Goal: Entertainment & Leisure: Browse casually

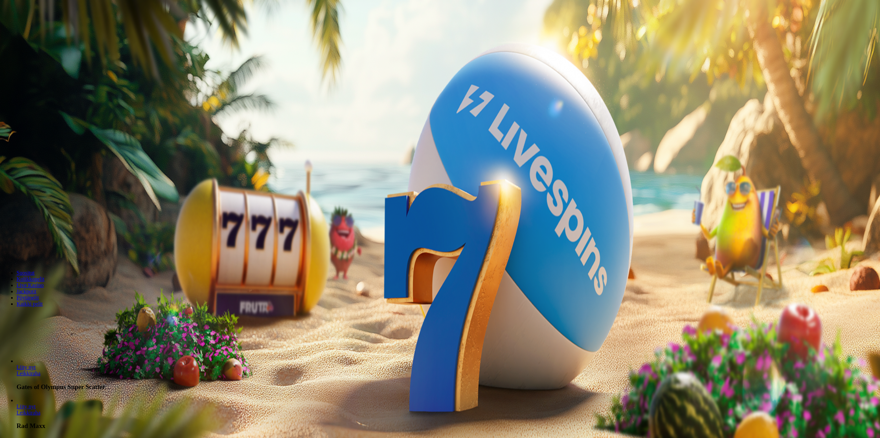
click at [50, 29] on button "Kirjaudu" at bounding box center [48, 24] width 22 height 7
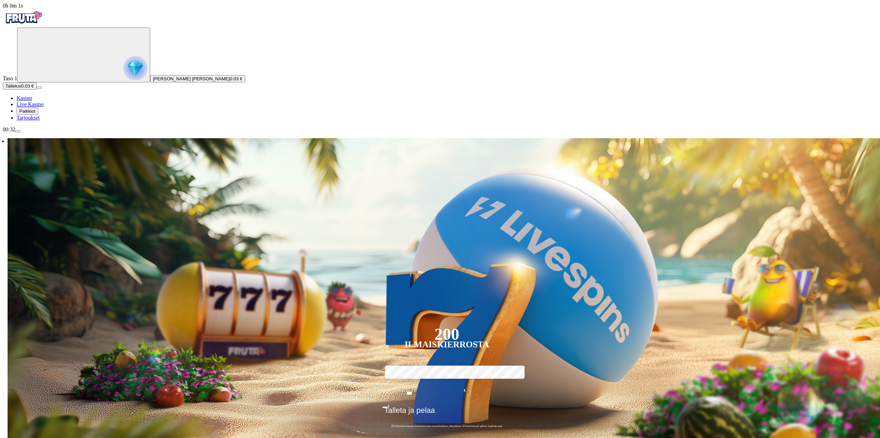
click at [35, 114] on span "Palkkiot" at bounding box center [27, 111] width 16 height 5
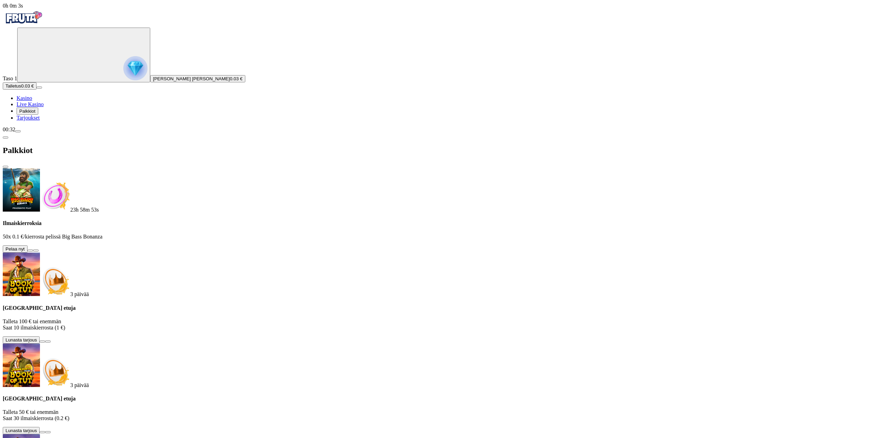
click at [33, 249] on button at bounding box center [31, 250] width 6 height 2
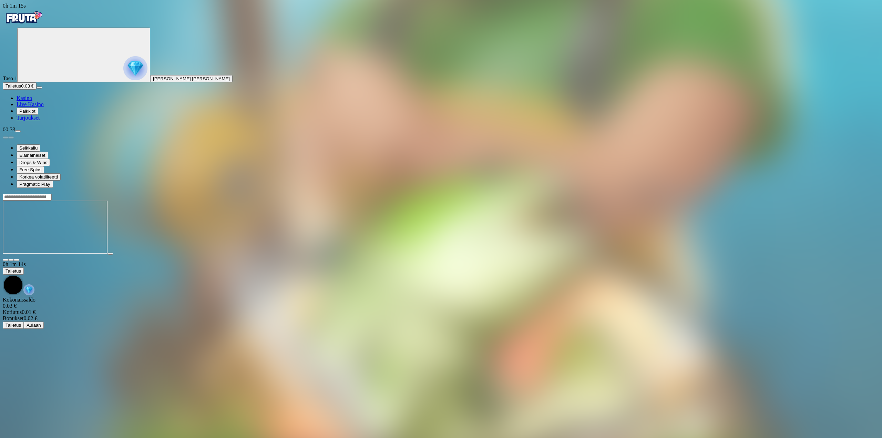
click at [32, 101] on span "Kasino" at bounding box center [25, 98] width 16 height 6
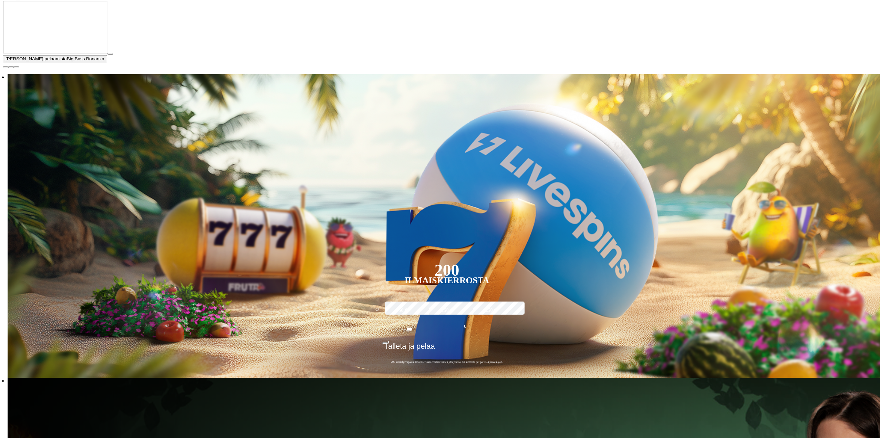
scroll to position [138, 0]
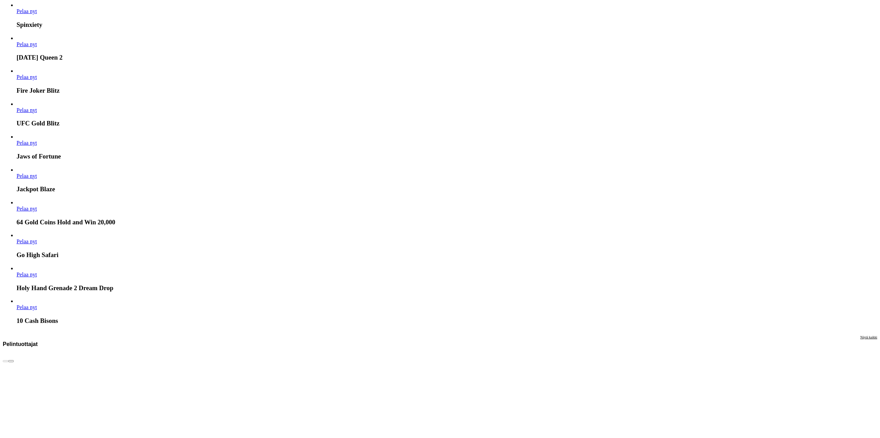
scroll to position [2170, 0]
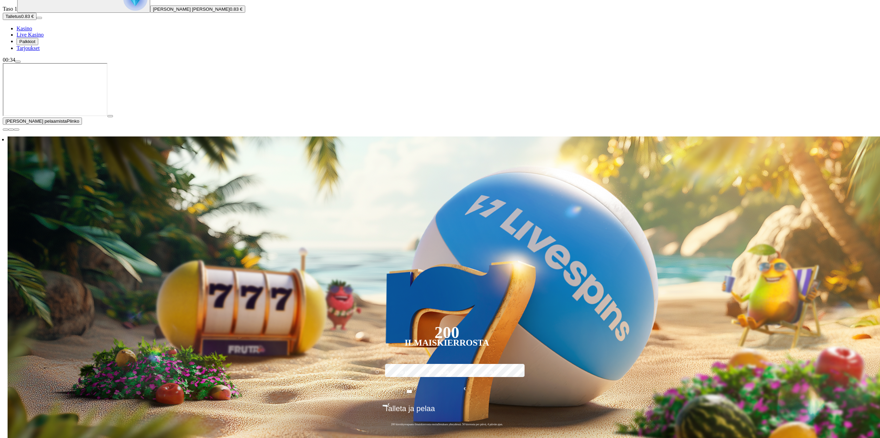
scroll to position [103, 0]
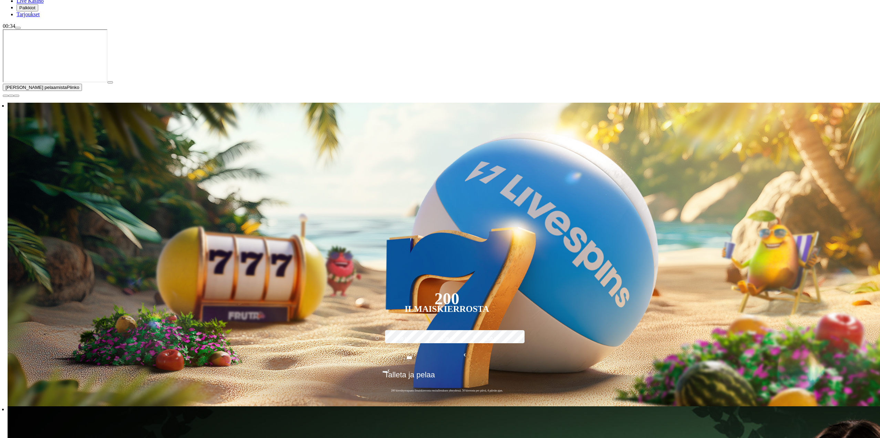
click at [6, 96] on span "close icon" at bounding box center [6, 96] width 0 height 0
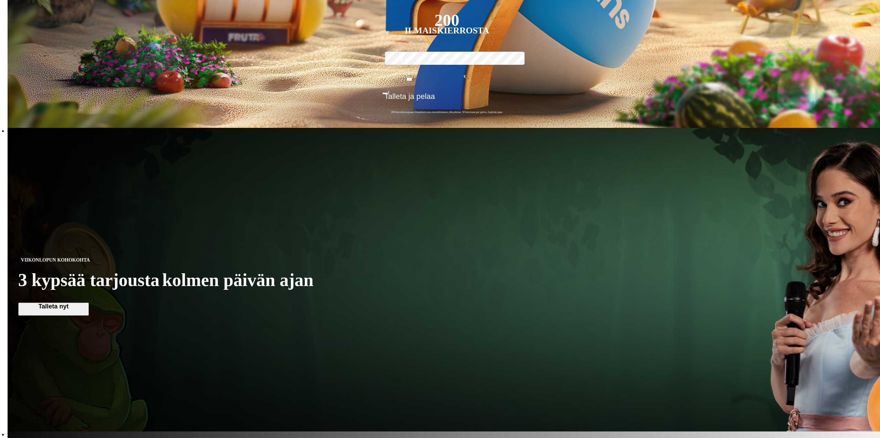
scroll to position [172, 0]
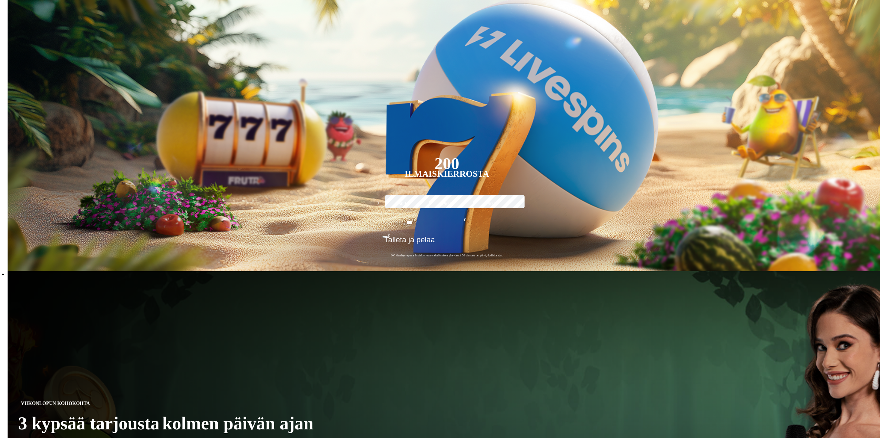
scroll to position [241, 0]
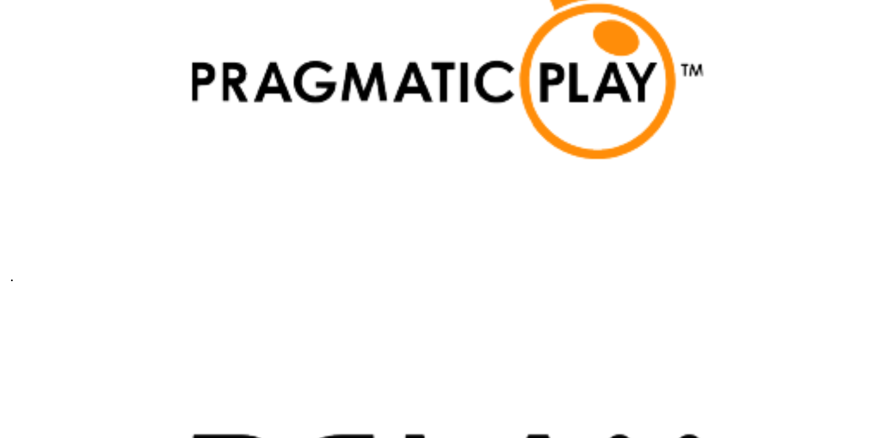
scroll to position [2710, 0]
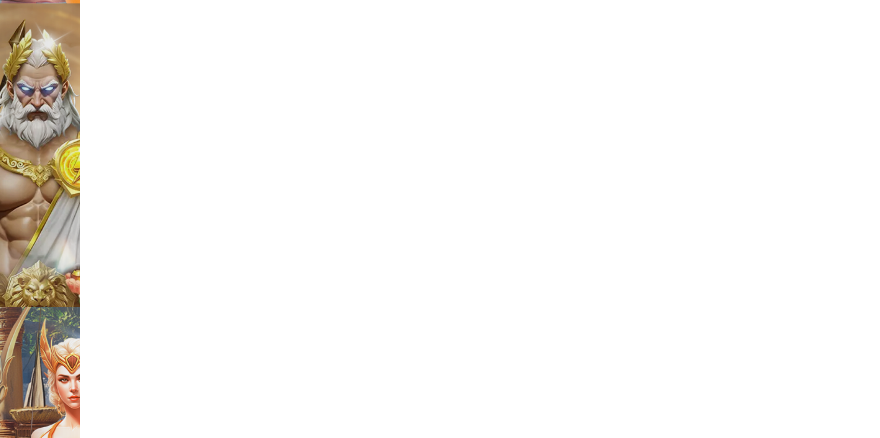
scroll to position [746, 0]
